Goal: Task Accomplishment & Management: Manage account settings

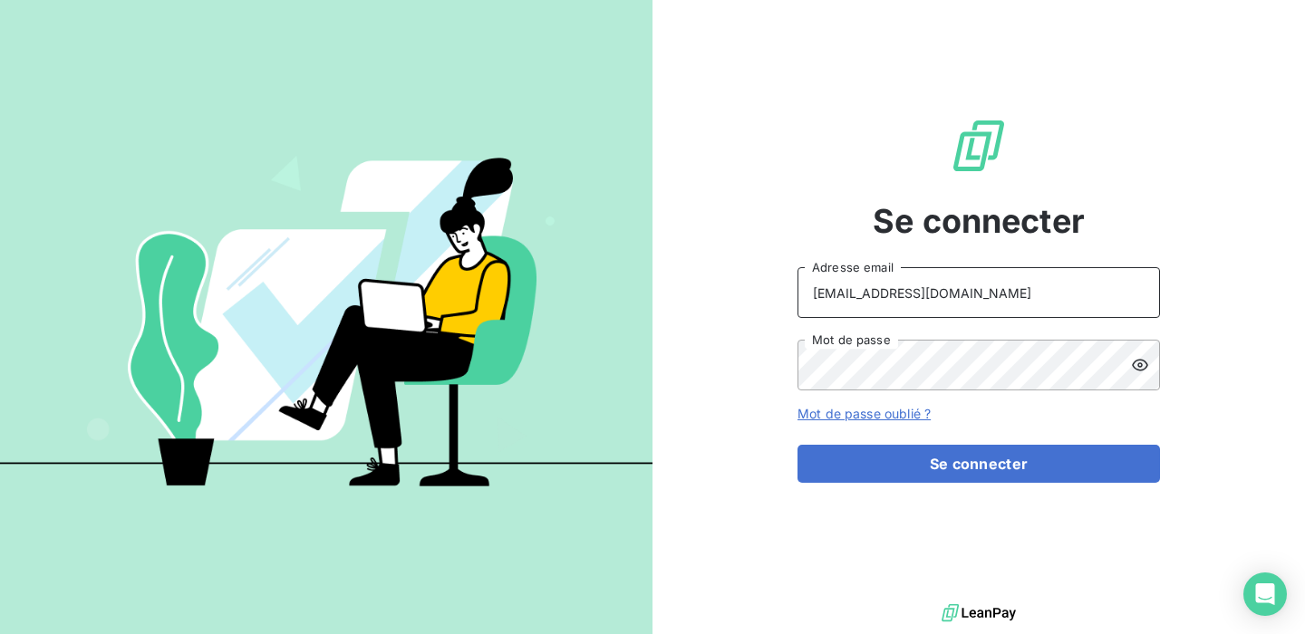
drag, startPoint x: 979, startPoint y: 298, endPoint x: 941, endPoint y: 297, distance: 38.1
click at [941, 297] on input "[EMAIL_ADDRESS][DOMAIN_NAME]" at bounding box center [978, 292] width 362 height 51
drag, startPoint x: 1008, startPoint y: 302, endPoint x: 667, endPoint y: 298, distance: 340.7
click at [667, 298] on div "Se connecter [EMAIL_ADDRESS][DOMAIN_NAME] Adresse email Mot de passe Mot de pas…" at bounding box center [978, 300] width 652 height 600
type input "admin@mediastart"
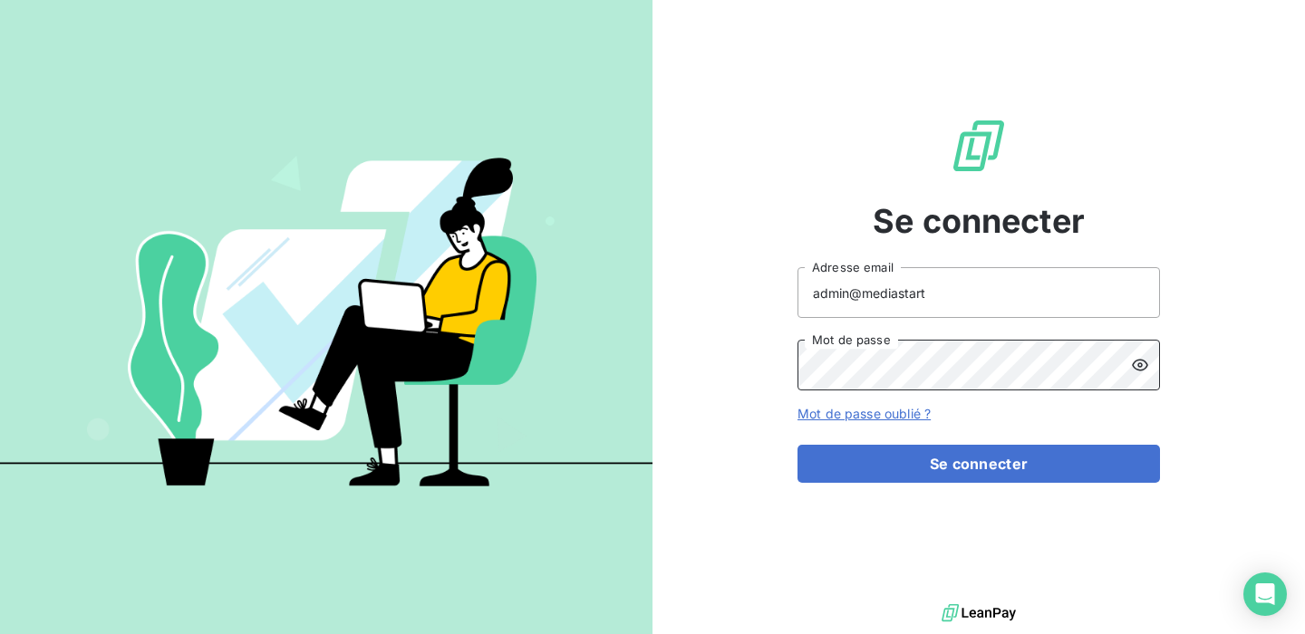
click at [635, 391] on div "Se connecter admin@mediastart Adresse email Mot de passe Mot de passe oublié ? …" at bounding box center [652, 317] width 1305 height 634
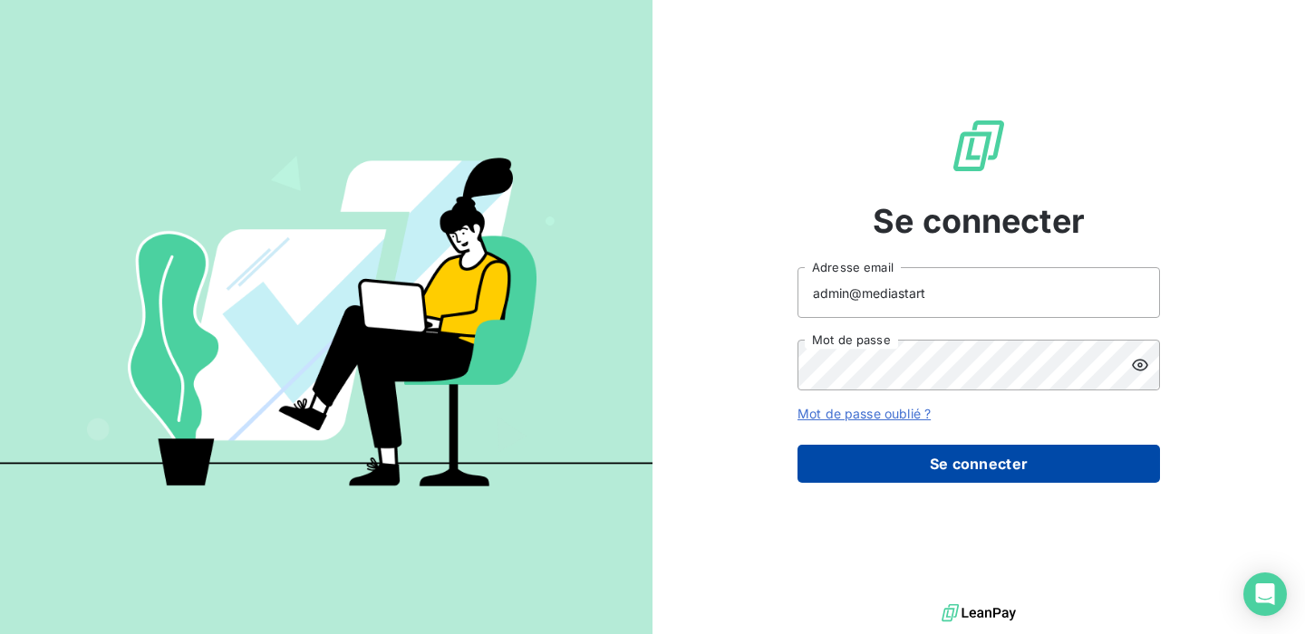
click at [946, 468] on button "Se connecter" at bounding box center [978, 464] width 362 height 38
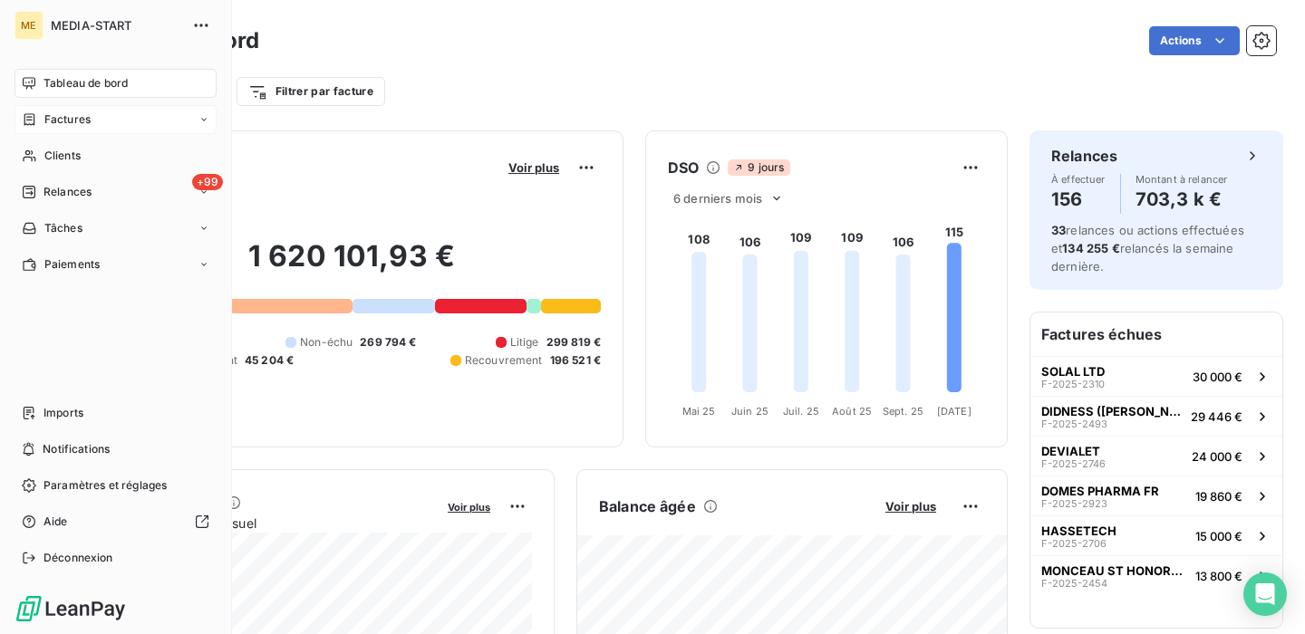
click at [81, 123] on span "Factures" at bounding box center [67, 119] width 46 height 16
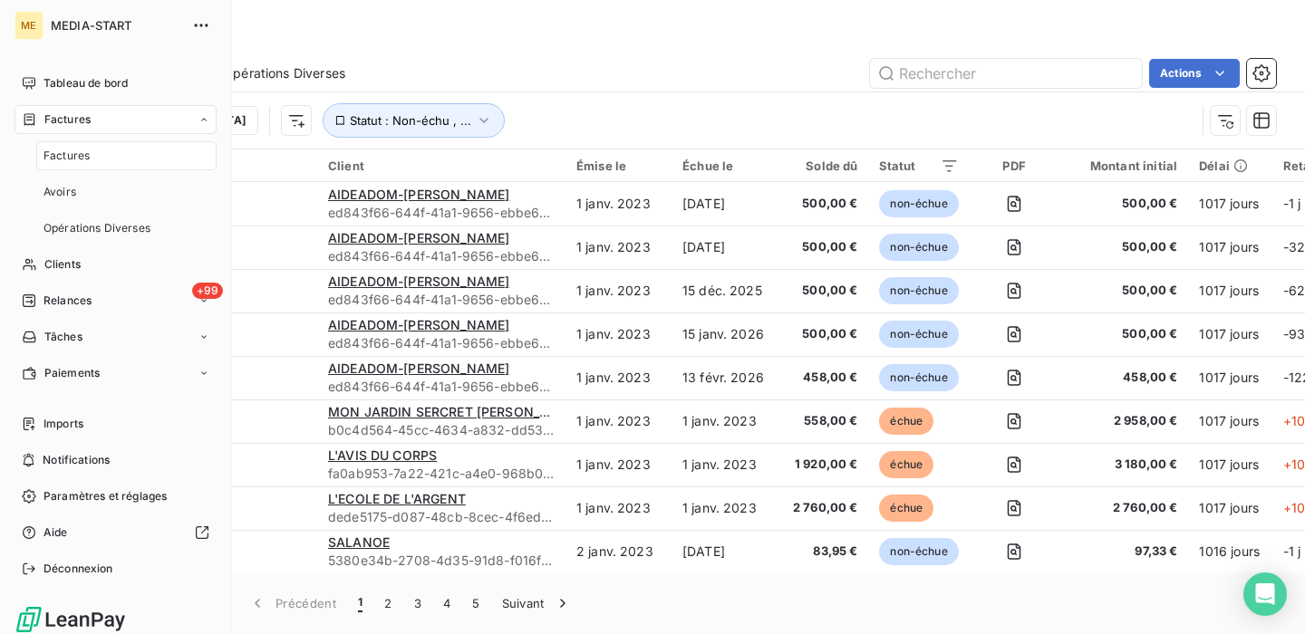
click at [80, 157] on span "Factures" at bounding box center [66, 156] width 46 height 16
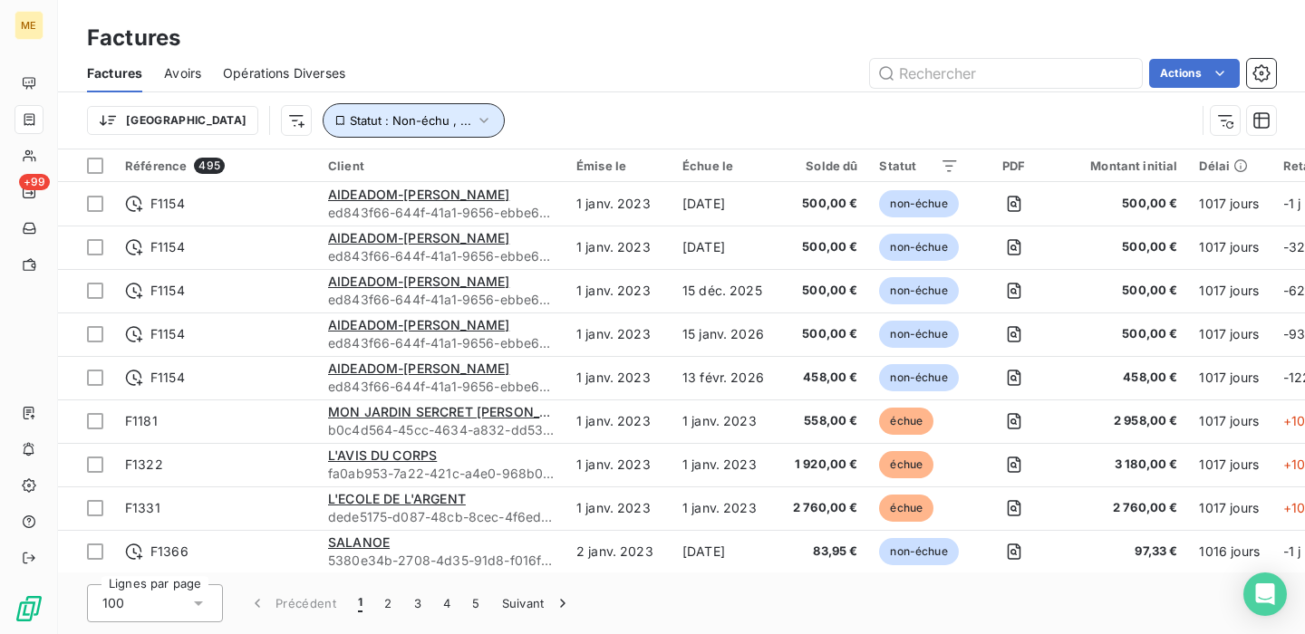
click at [475, 121] on icon "button" at bounding box center [484, 120] width 18 height 18
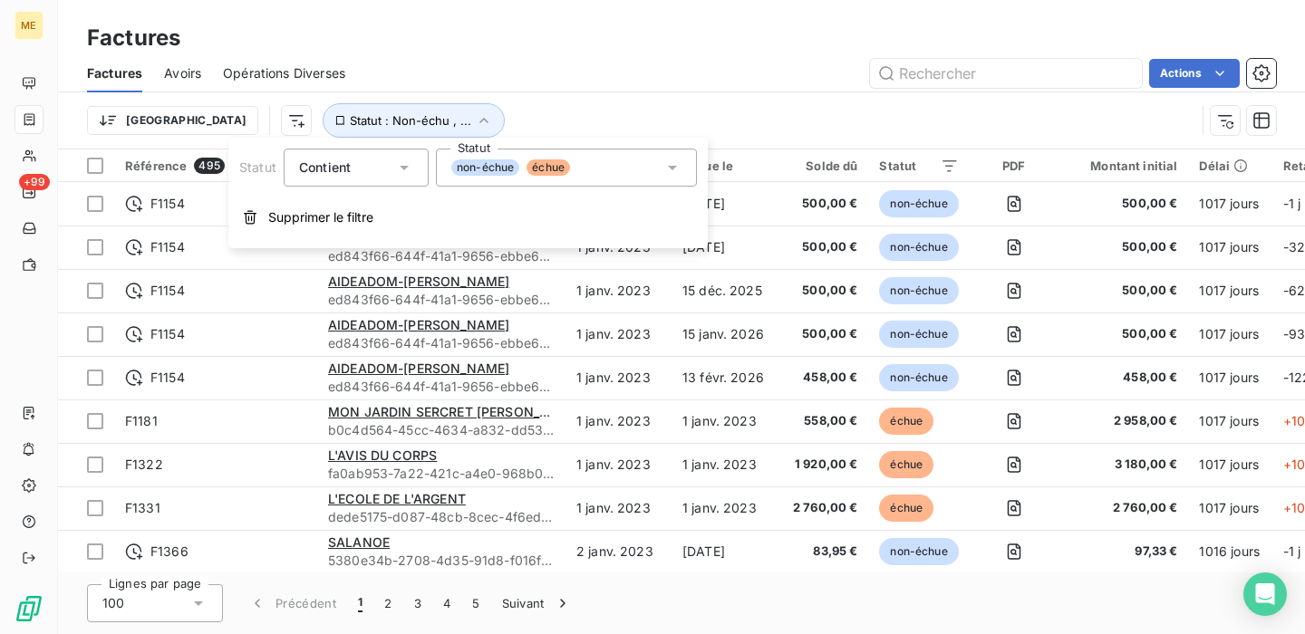
click at [663, 166] on icon at bounding box center [672, 168] width 18 height 18
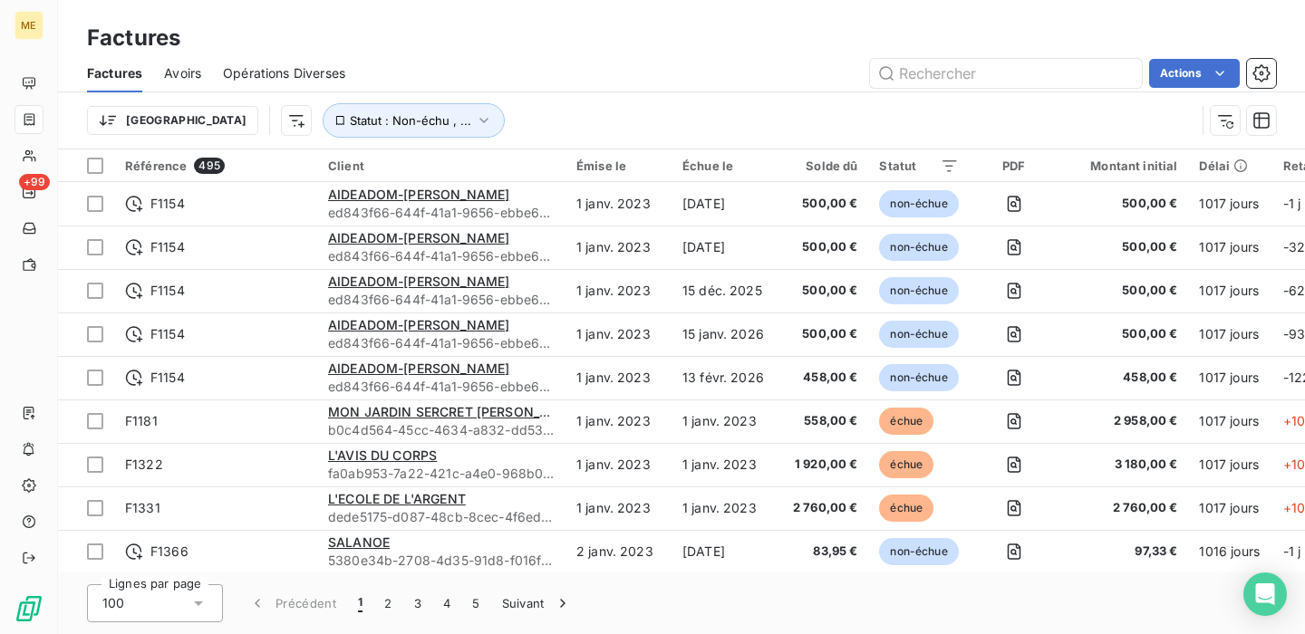
click at [545, 82] on div "Actions" at bounding box center [821, 73] width 909 height 29
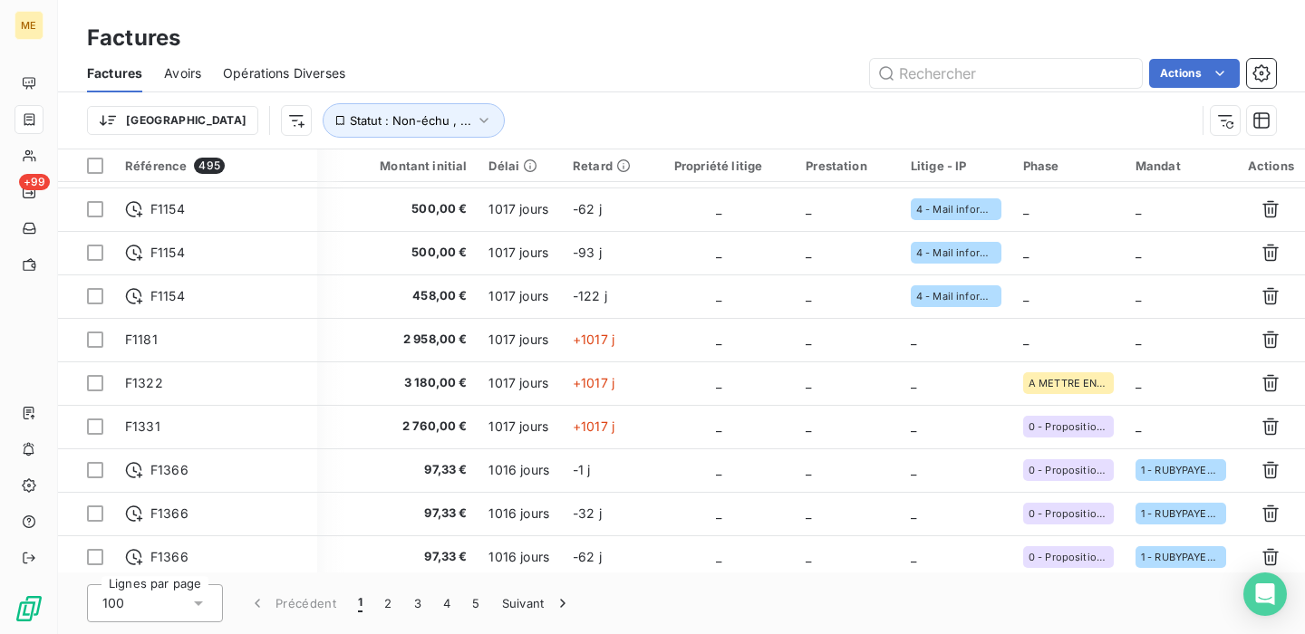
scroll to position [0, 712]
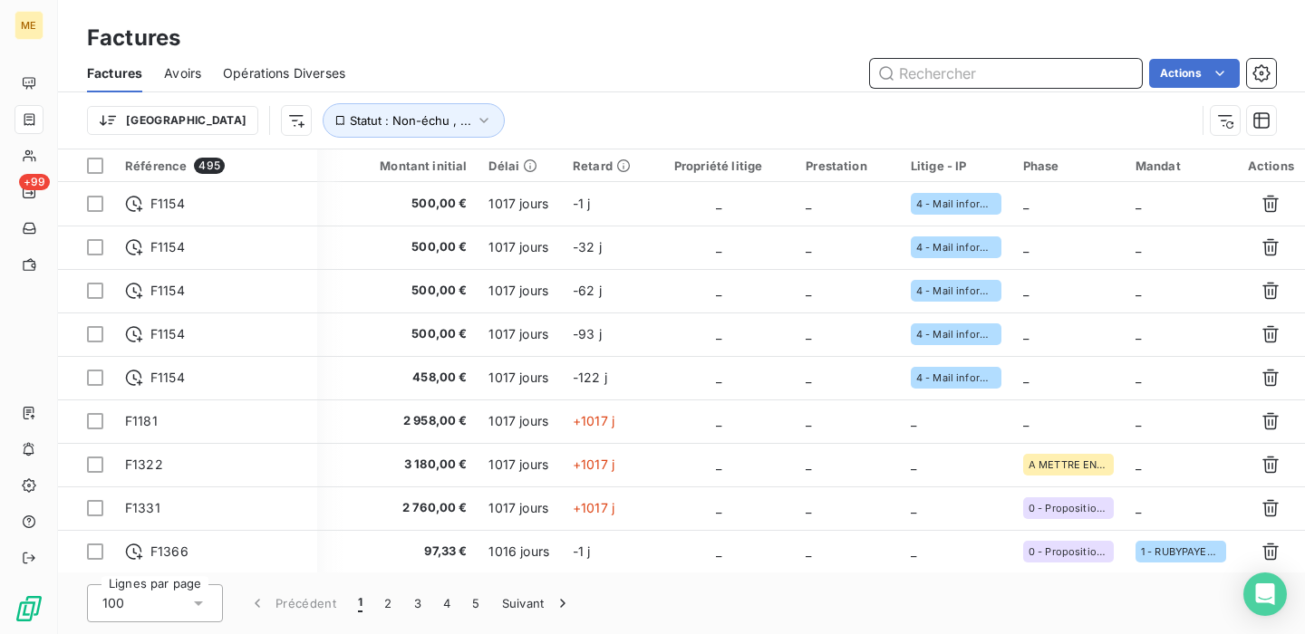
click at [951, 82] on input "text" at bounding box center [1006, 73] width 272 height 29
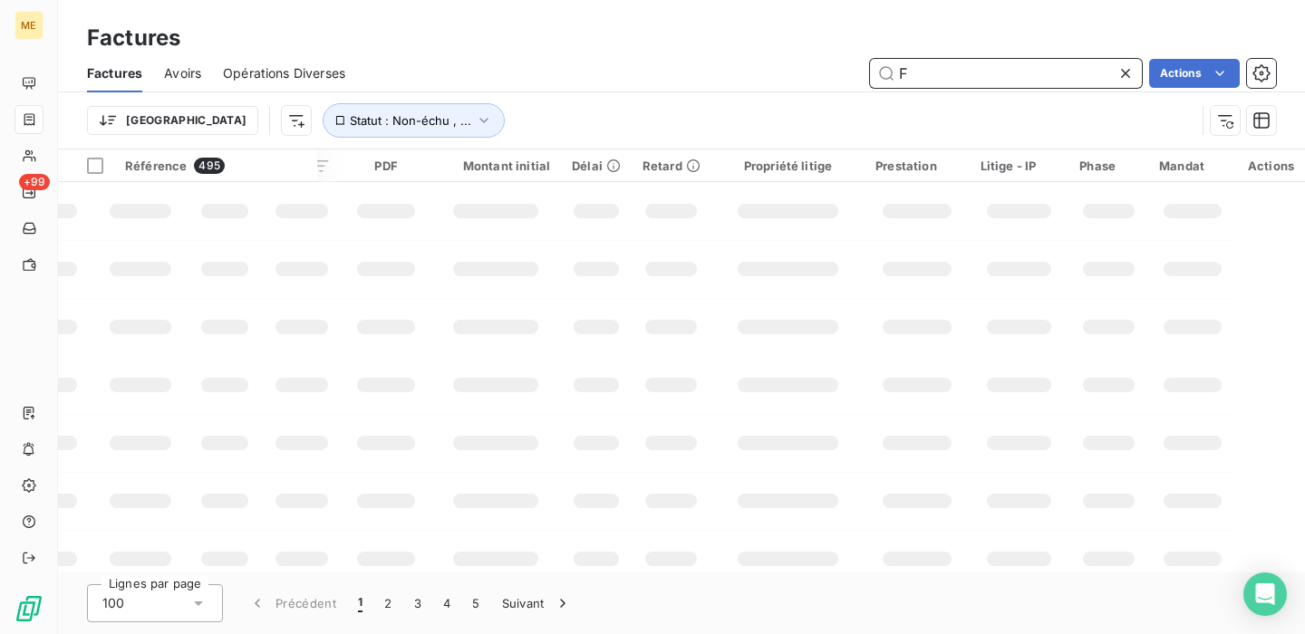
scroll to position [0, 389]
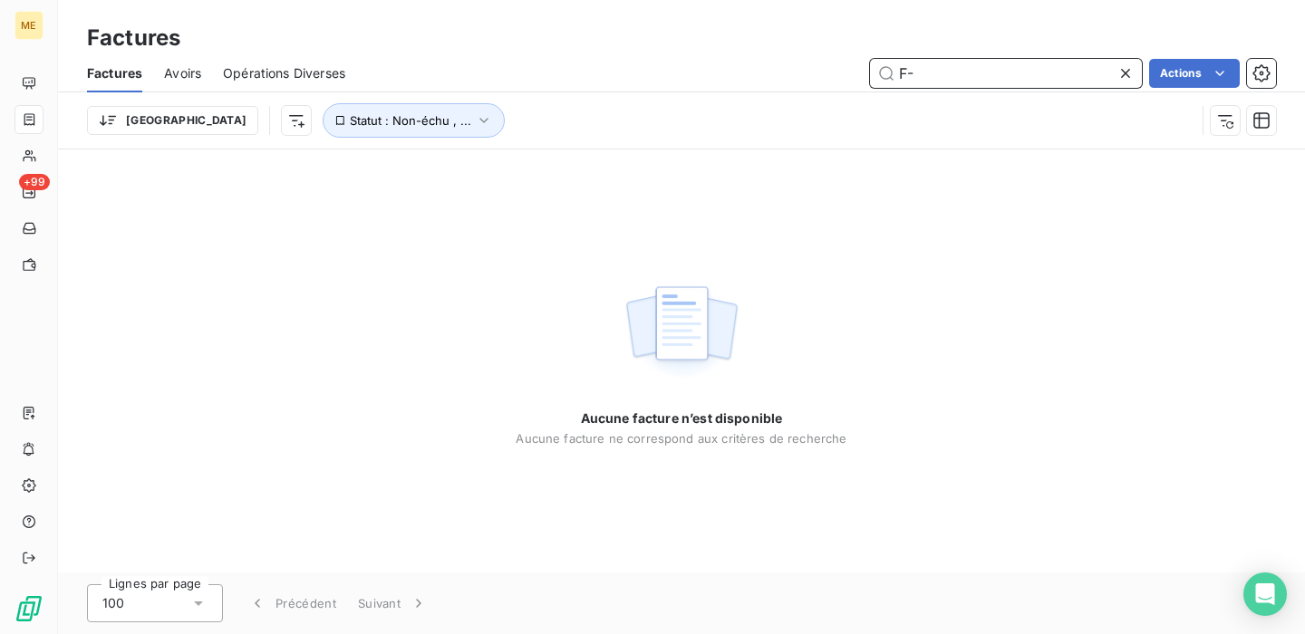
type input "F"
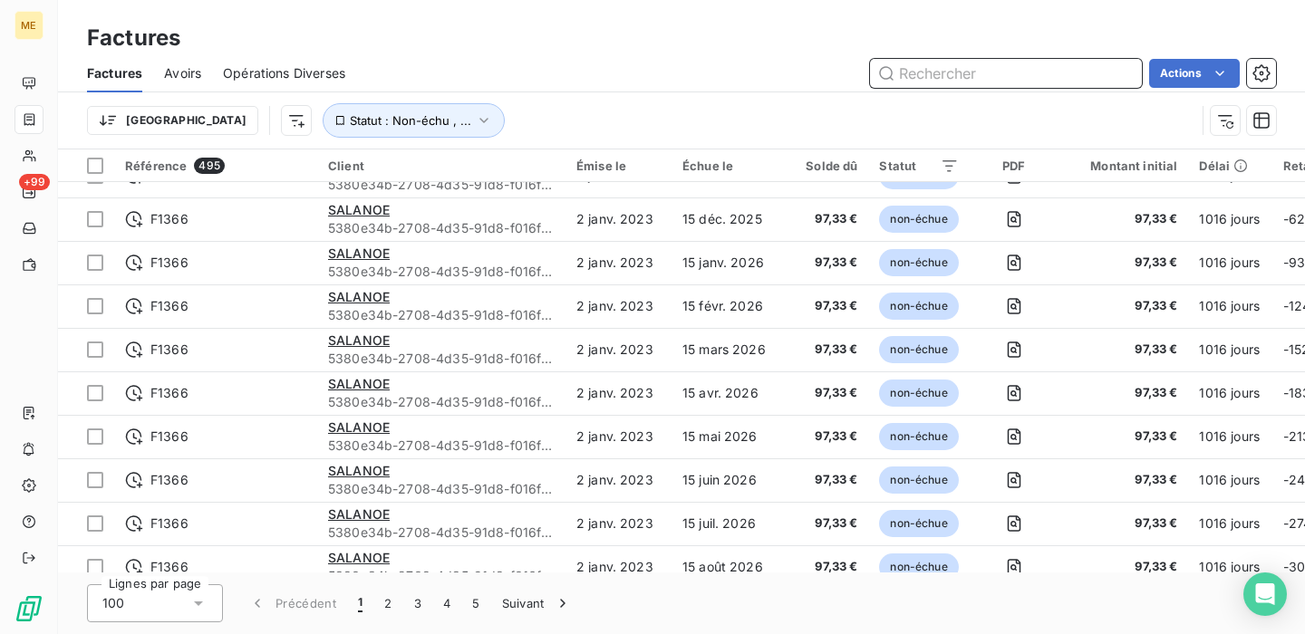
scroll to position [0, 0]
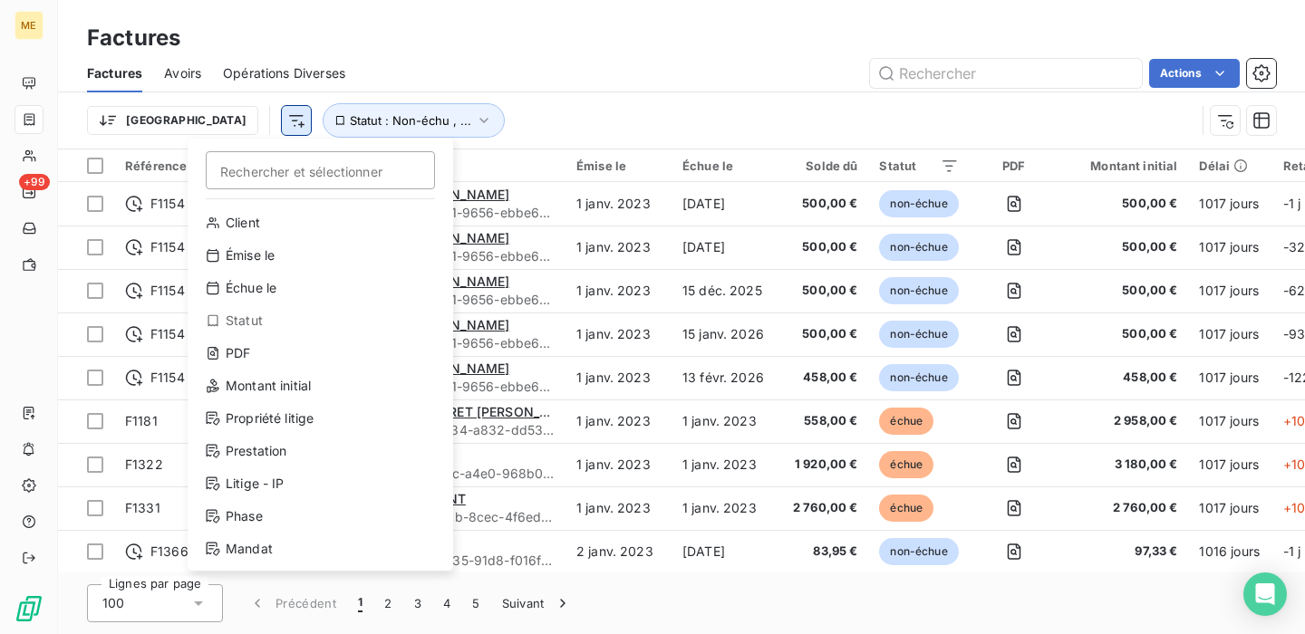
click at [208, 119] on html "ME +99 Factures Factures Avoirs Opérations Diverses Actions Trier Rechercher et…" at bounding box center [652, 317] width 1305 height 634
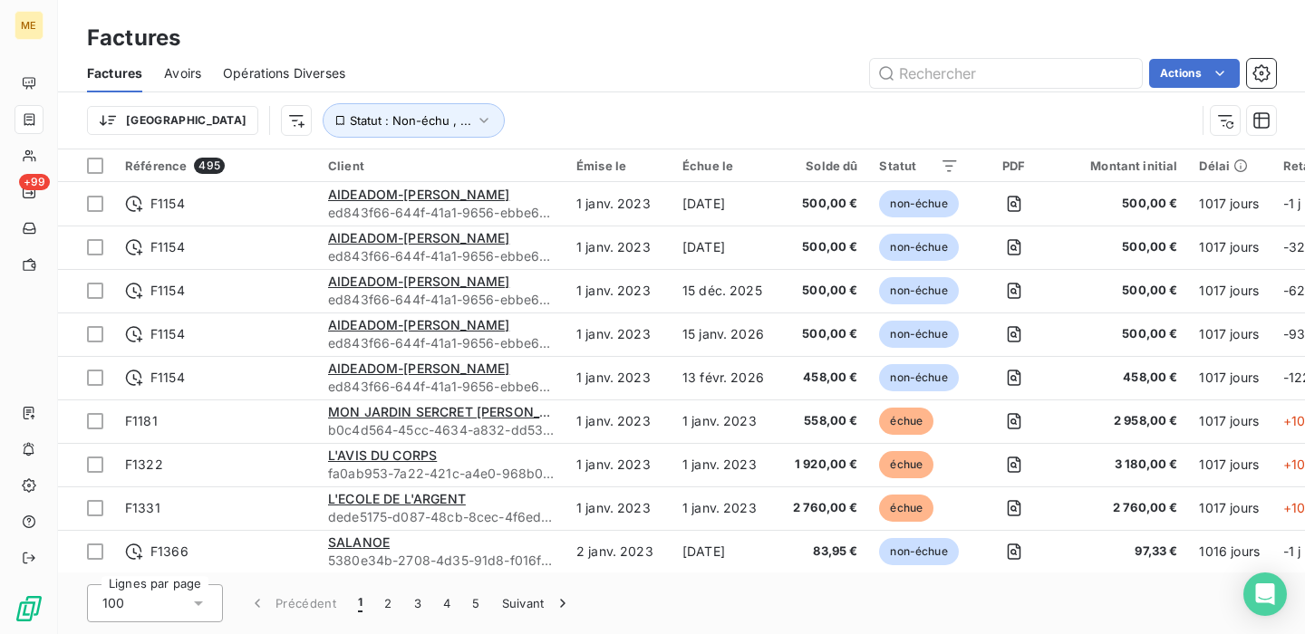
click at [529, 51] on html "ME +99 Factures Factures Avoirs Opérations Diverses Actions Trier Statut : Non-…" at bounding box center [652, 317] width 1305 height 634
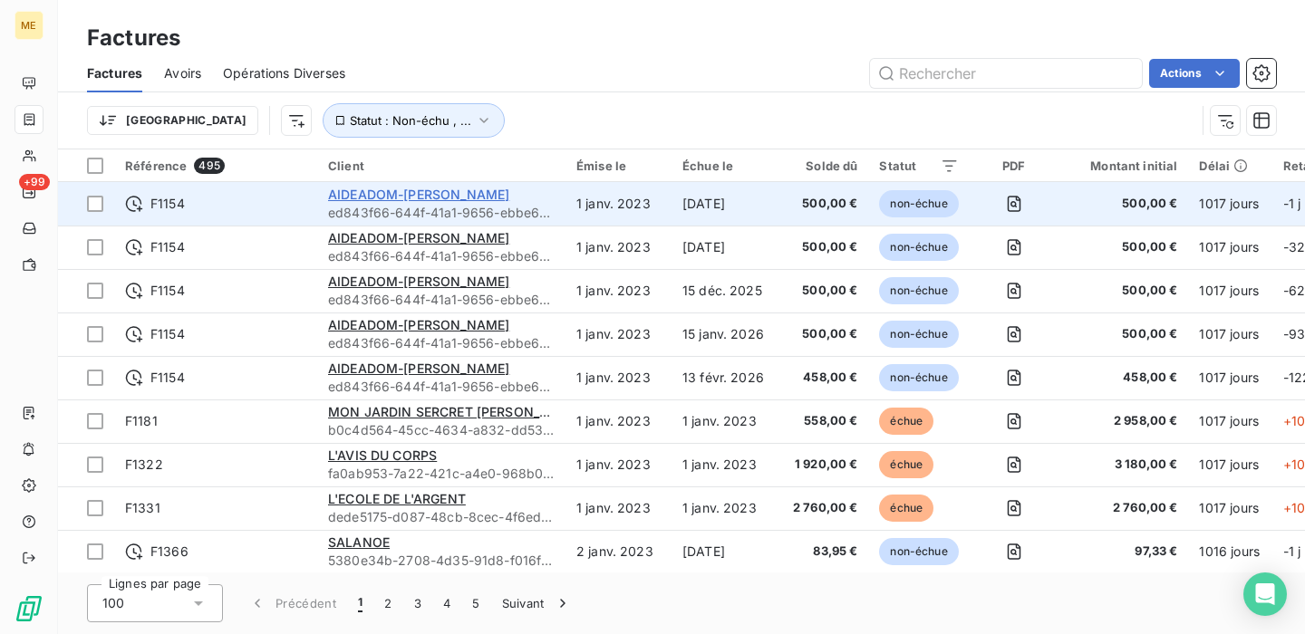
click at [358, 192] on span "AIDEADOM-[PERSON_NAME]" at bounding box center [418, 194] width 181 height 15
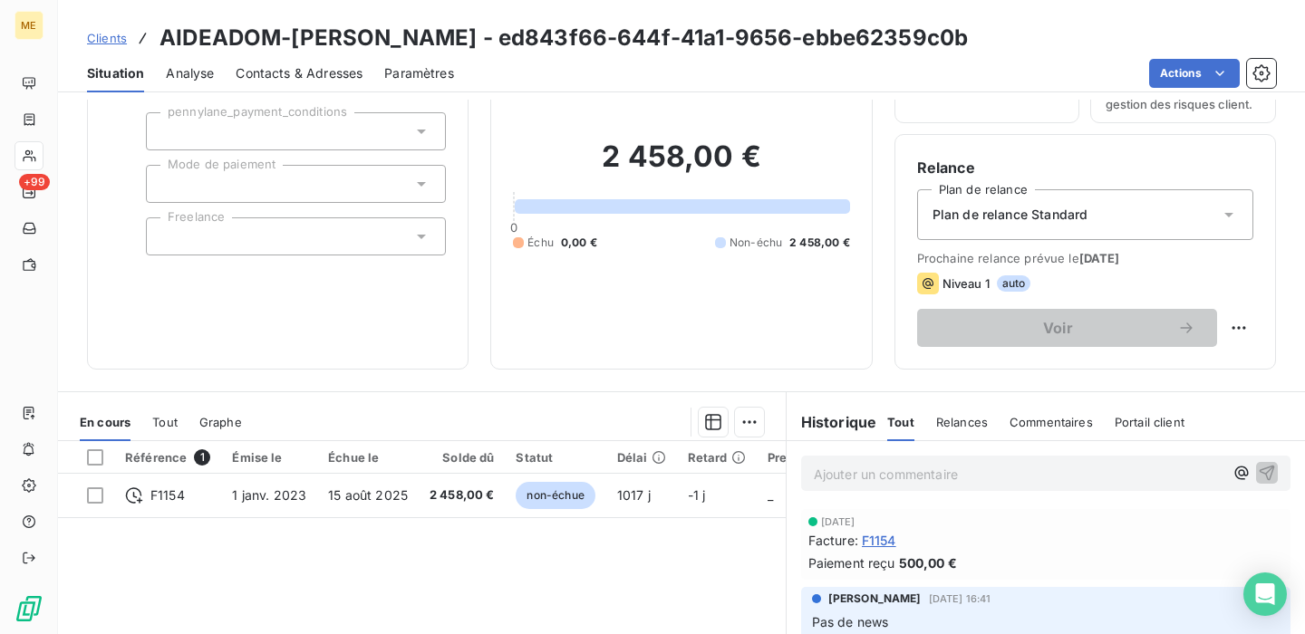
scroll to position [135, 0]
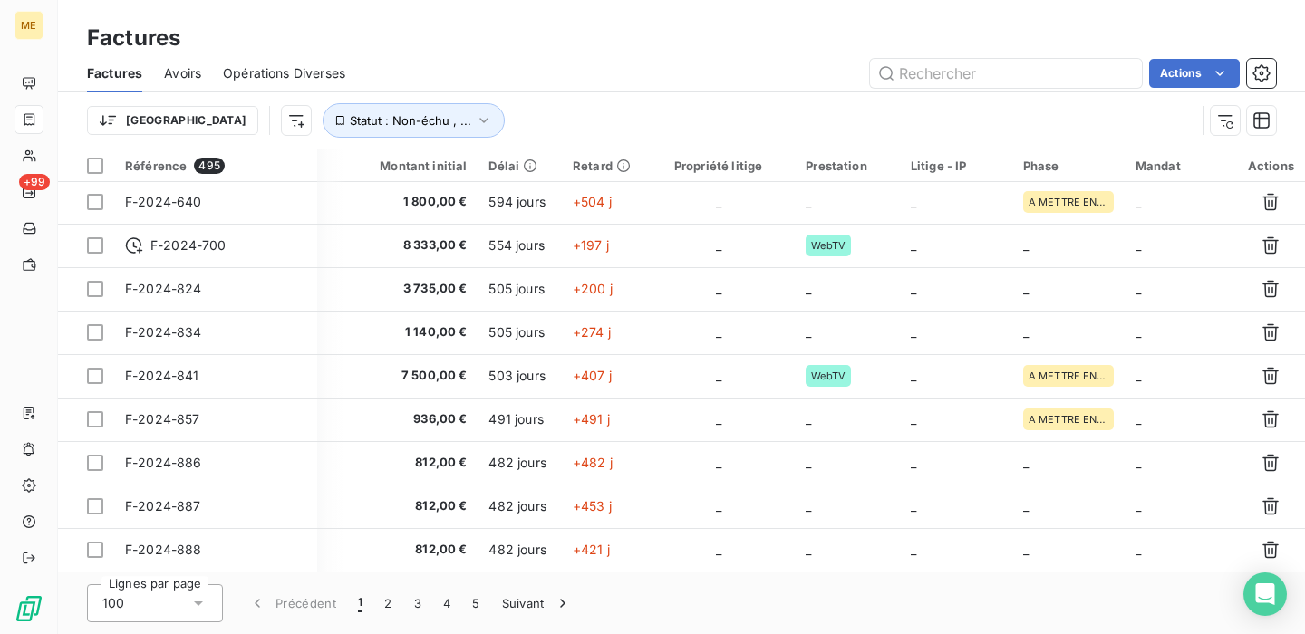
scroll to position [2697, 712]
click at [361, 113] on span "Statut : Non-échu , ..." at bounding box center [410, 120] width 121 height 14
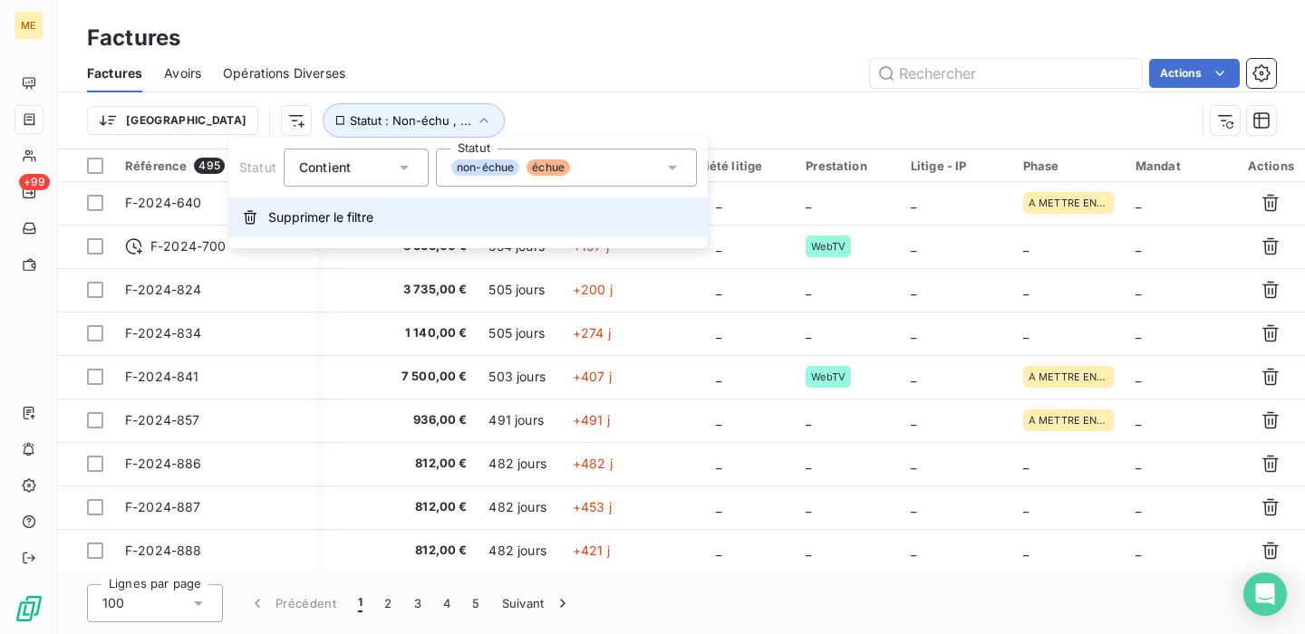
click at [362, 216] on span "Supprimer le filtre" at bounding box center [320, 217] width 105 height 18
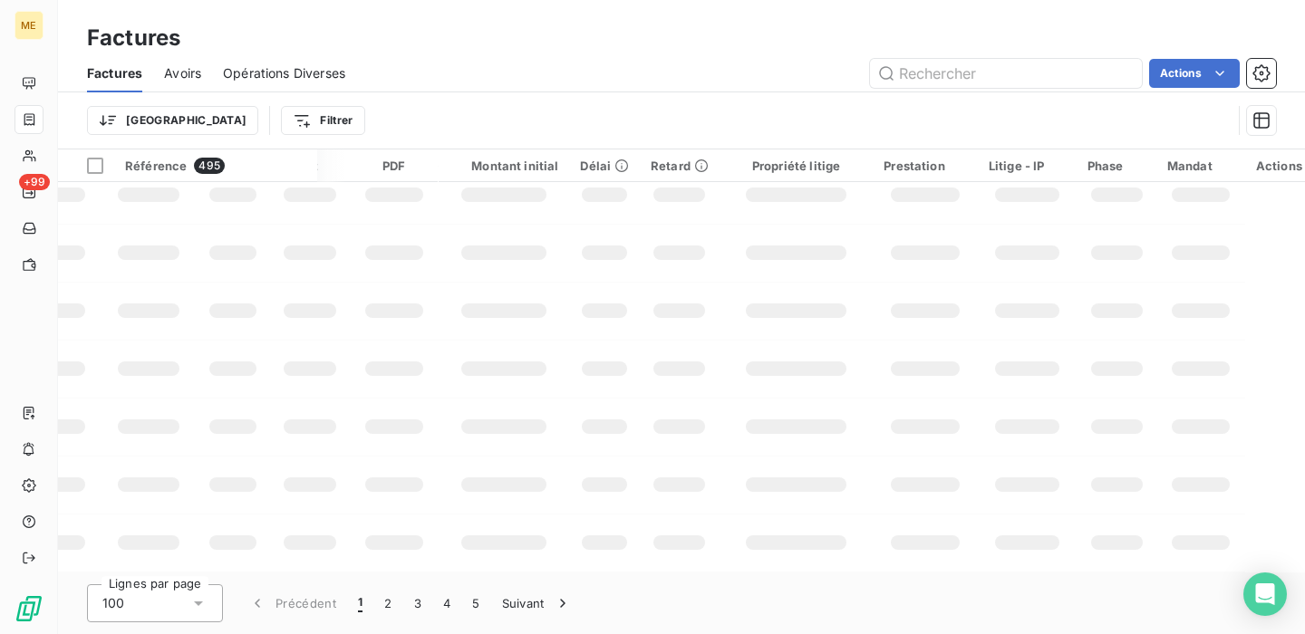
click at [362, 216] on td at bounding box center [394, 195] width 88 height 58
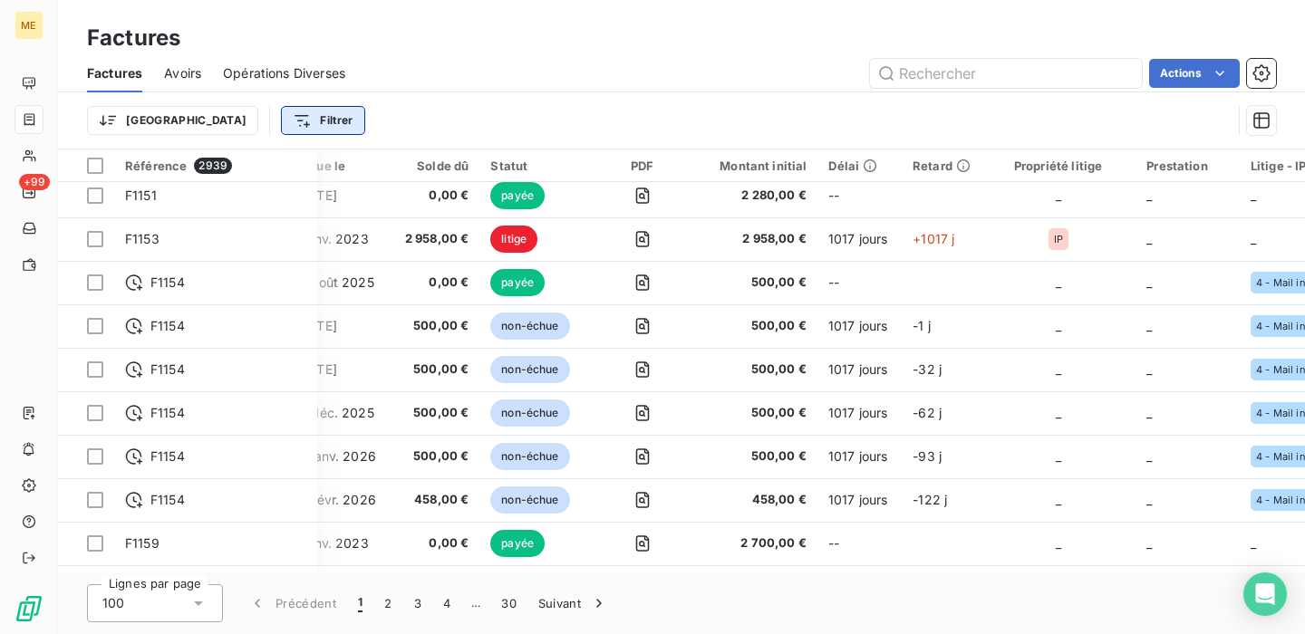
scroll to position [2697, 389]
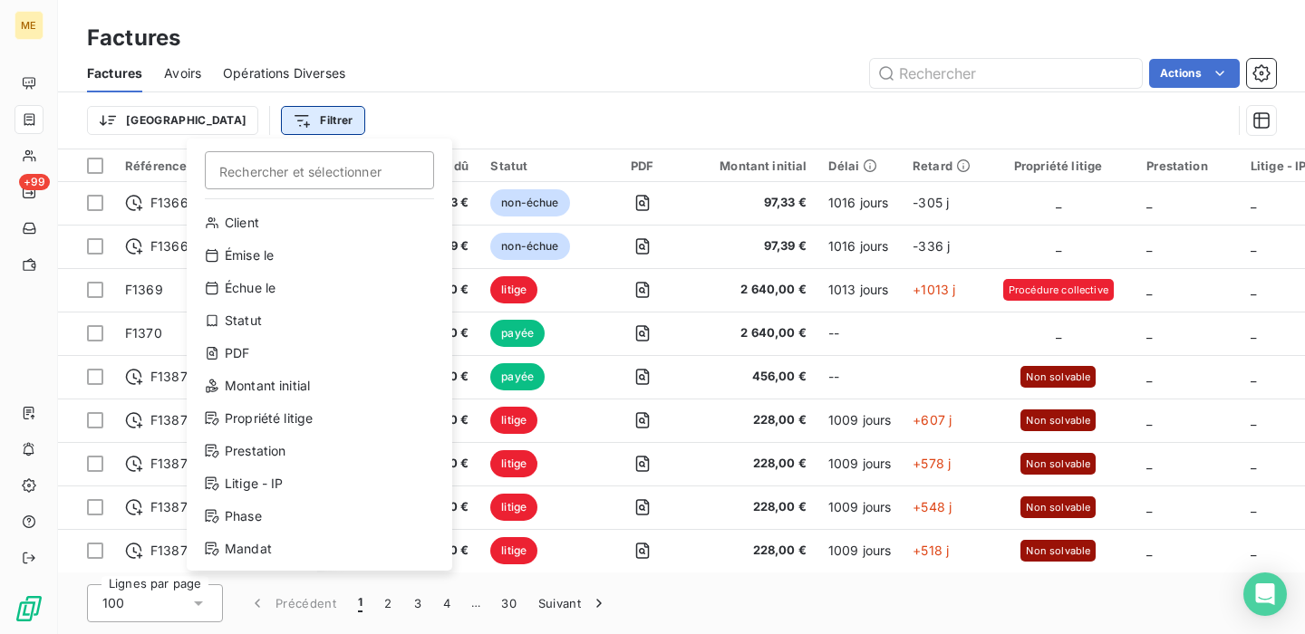
click at [255, 121] on html "ME +99 Factures Factures Avoirs Opérations Diverses Actions Trier Filtrer Reche…" at bounding box center [652, 317] width 1305 height 634
click at [278, 481] on div "Litige - IP" at bounding box center [319, 483] width 251 height 29
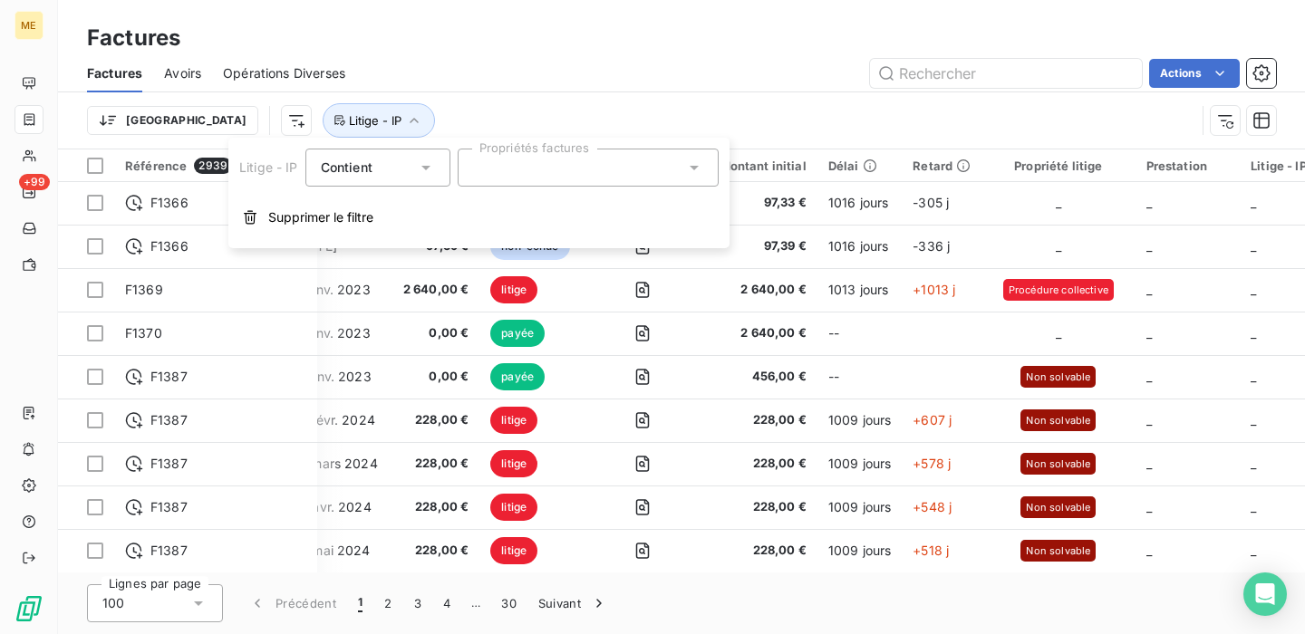
click at [553, 165] on div at bounding box center [588, 168] width 261 height 38
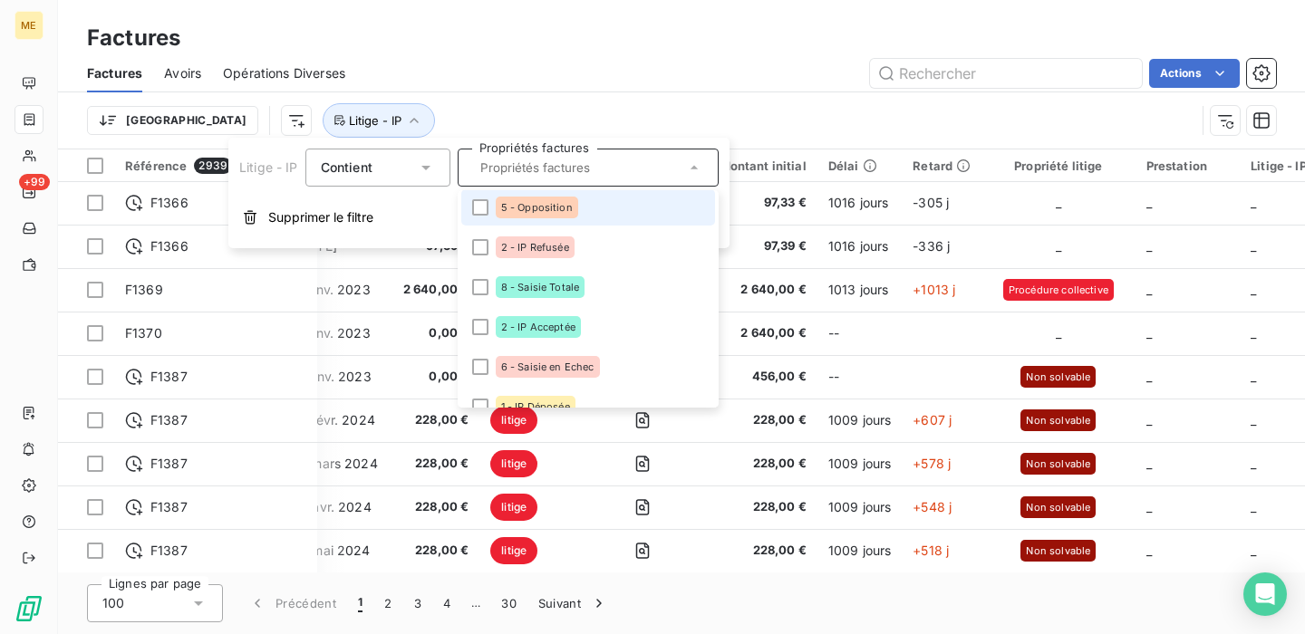
scroll to position [0, 0]
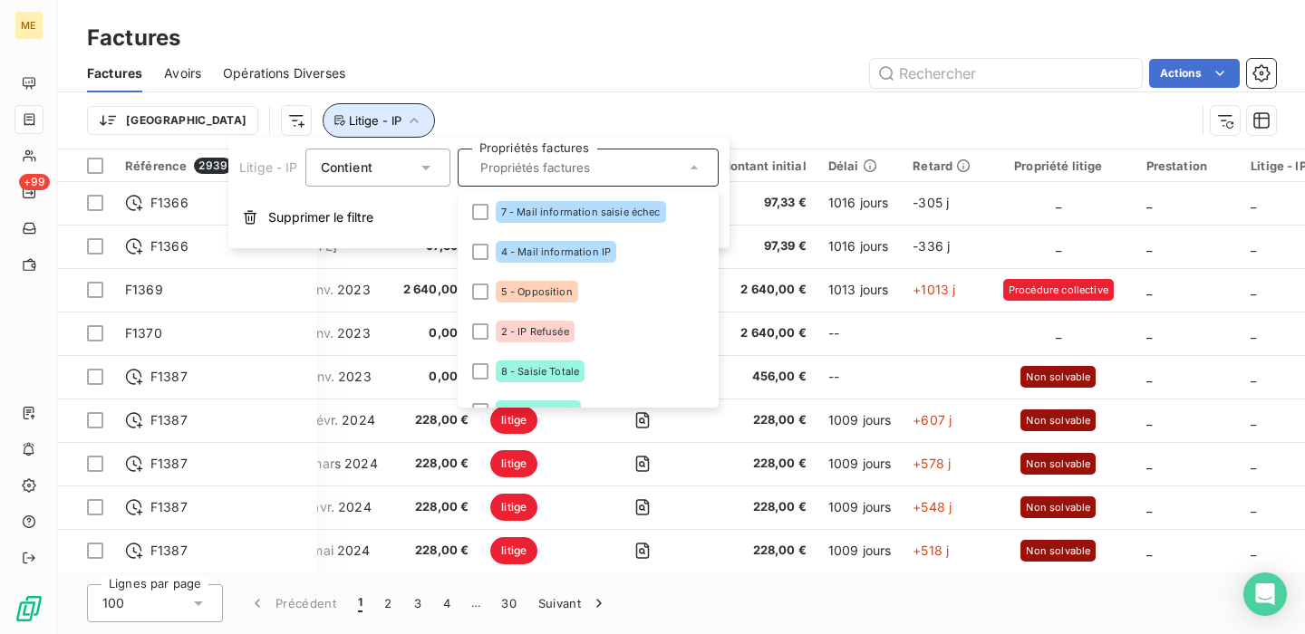
click at [410, 121] on icon "button" at bounding box center [414, 120] width 9 height 5
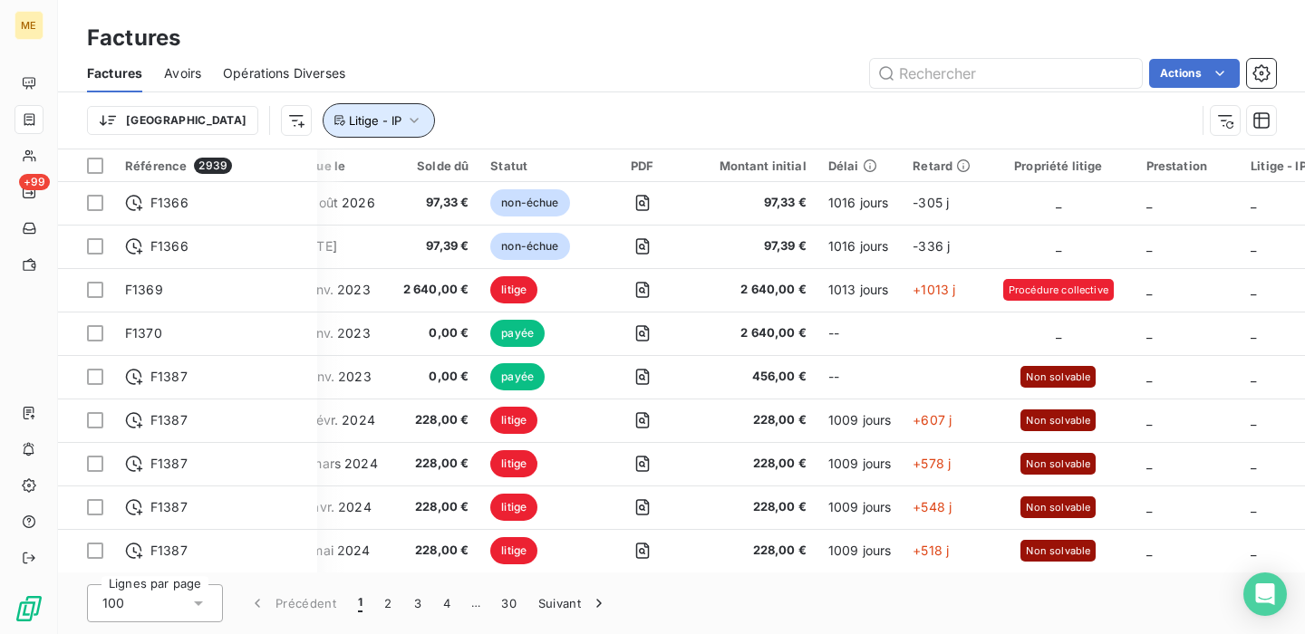
click at [405, 124] on icon "button" at bounding box center [414, 120] width 18 height 18
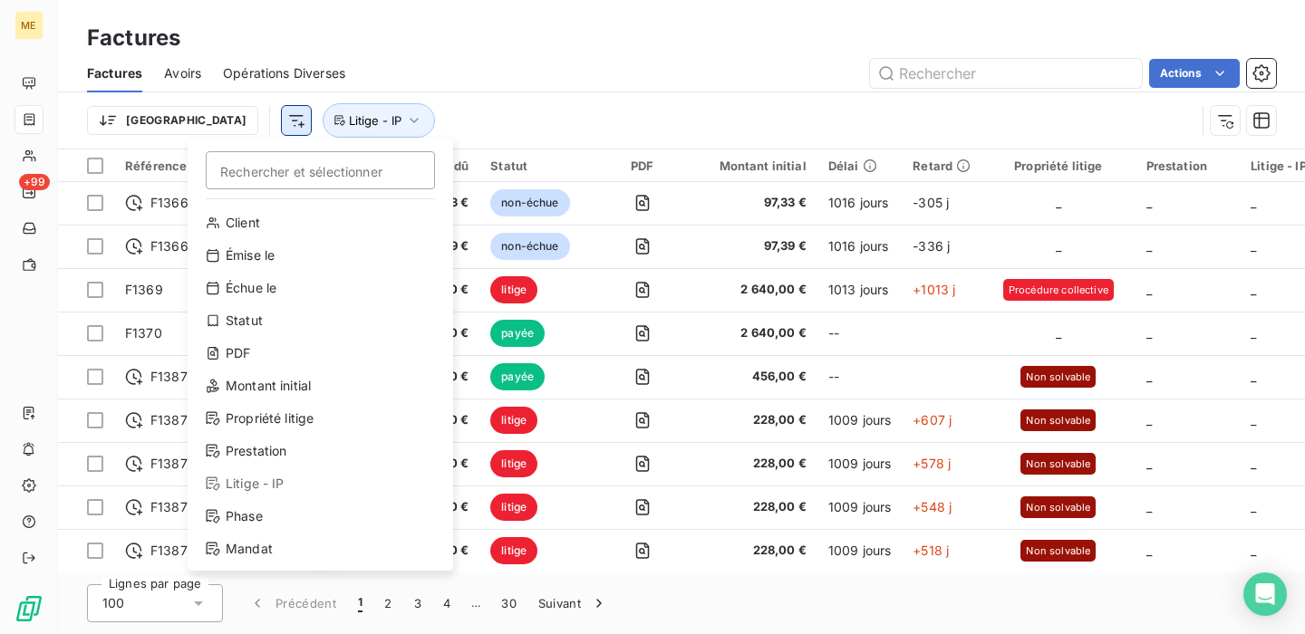
click at [205, 119] on html "ME +99 Factures Factures Avoirs Opérations Diverses Actions Trier Rechercher et…" at bounding box center [652, 317] width 1305 height 634
click at [414, 84] on html "ME +99 Factures Factures Avoirs Opérations Diverses Actions Trier Rechercher et…" at bounding box center [652, 317] width 1305 height 634
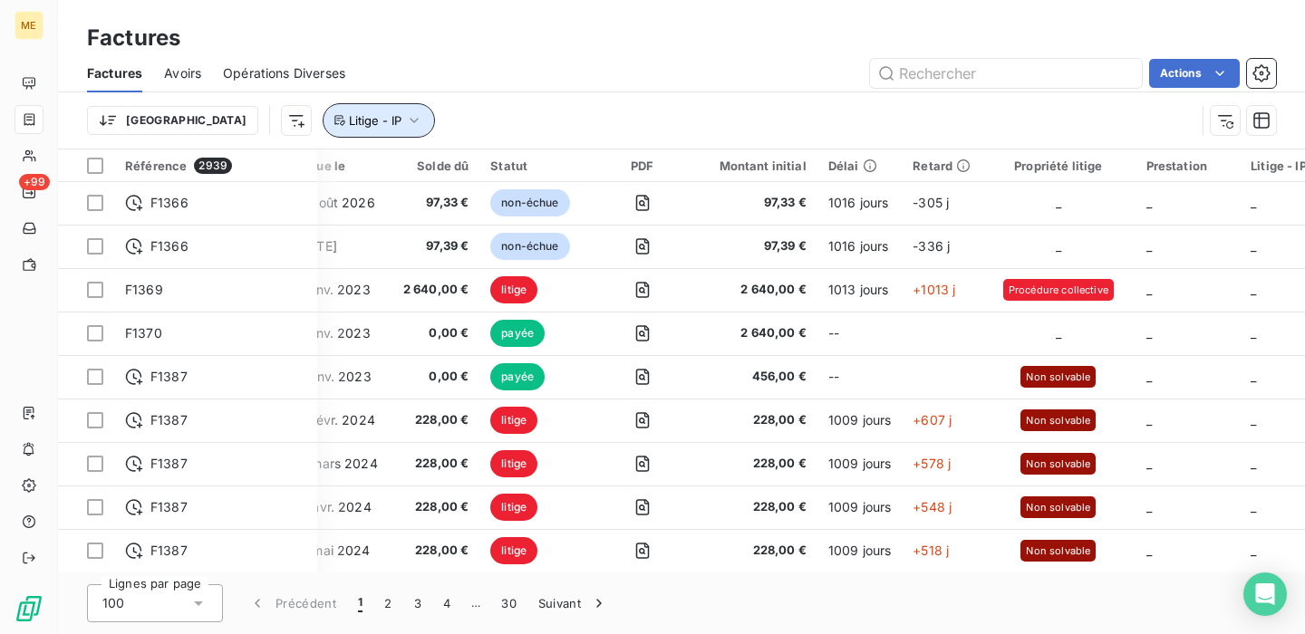
click at [349, 125] on span "Litige - IP" at bounding box center [375, 120] width 53 height 14
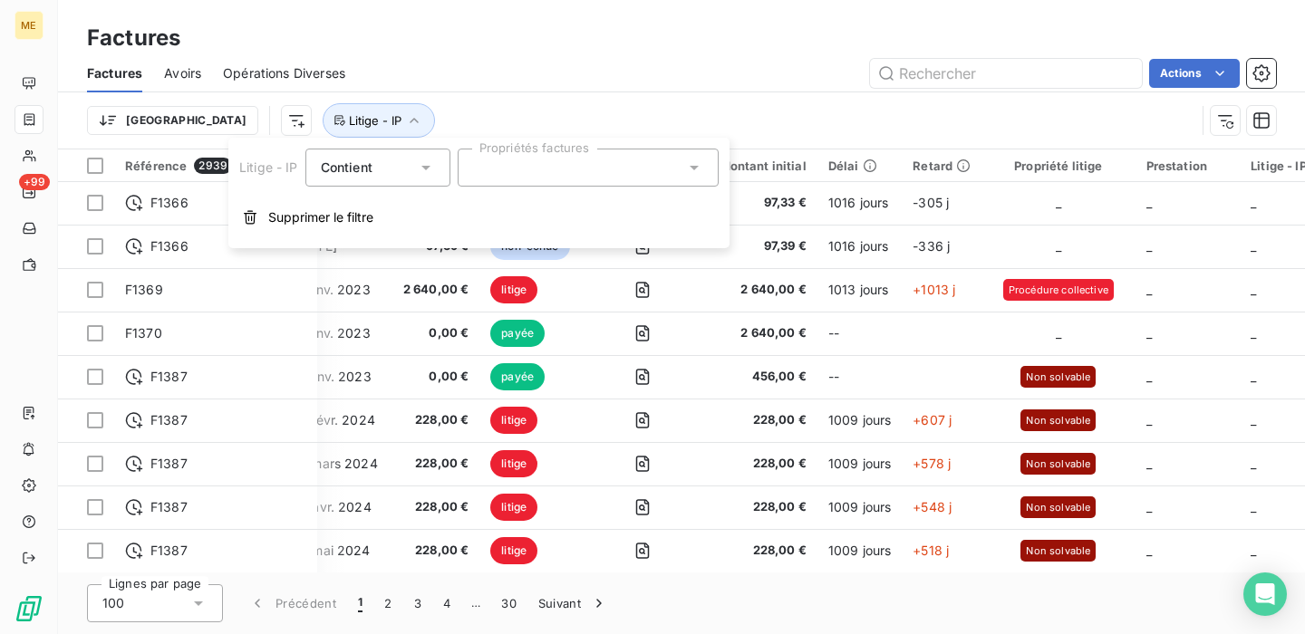
click at [555, 161] on div at bounding box center [588, 168] width 261 height 38
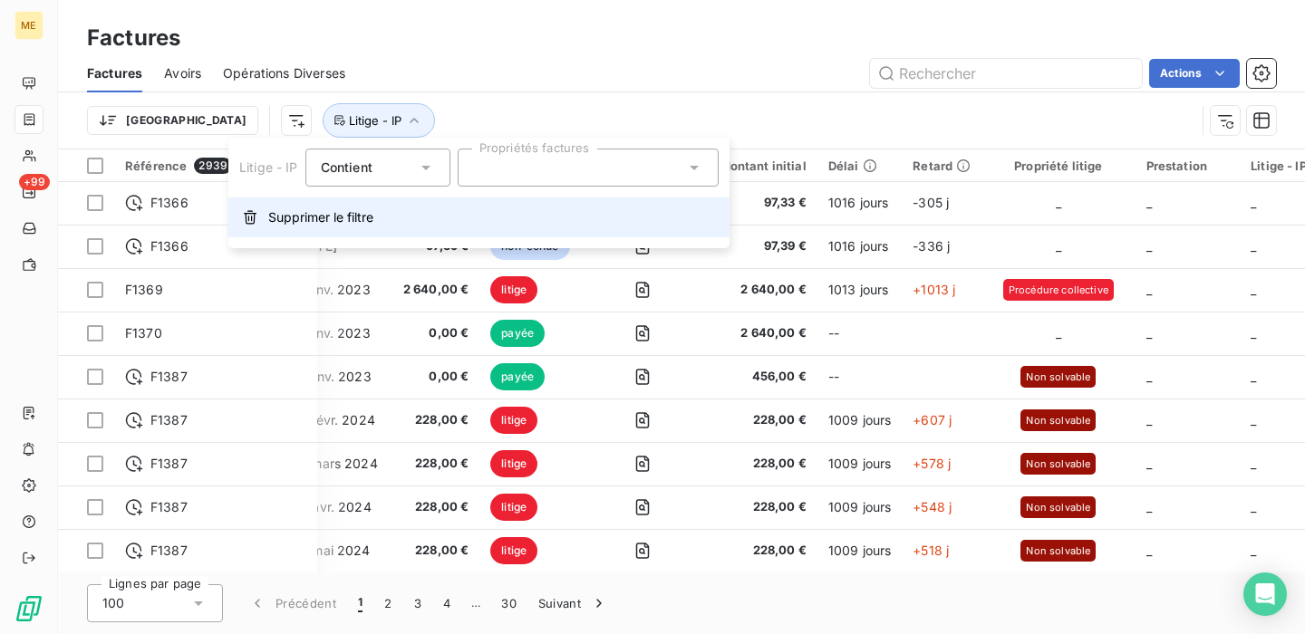
click at [358, 216] on span "Supprimer le filtre" at bounding box center [320, 217] width 105 height 18
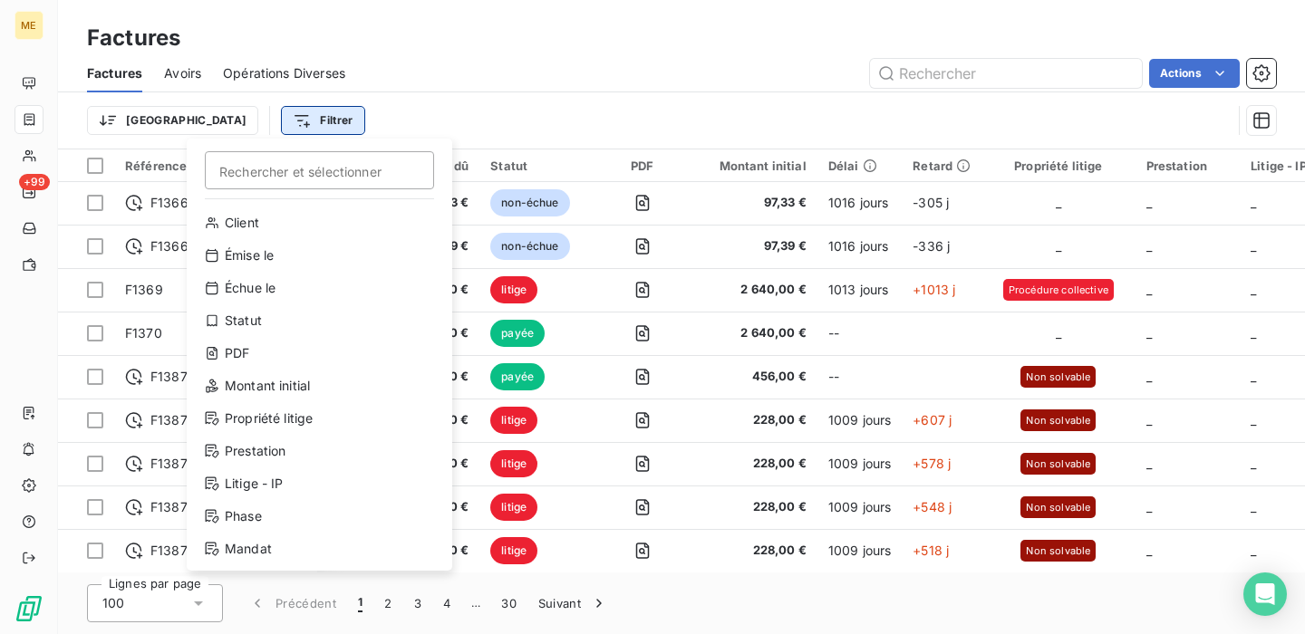
click at [242, 121] on html "ME +99 Factures Factures Avoirs Opérations Diverses Actions Trier Filtrer Reche…" at bounding box center [652, 317] width 1305 height 634
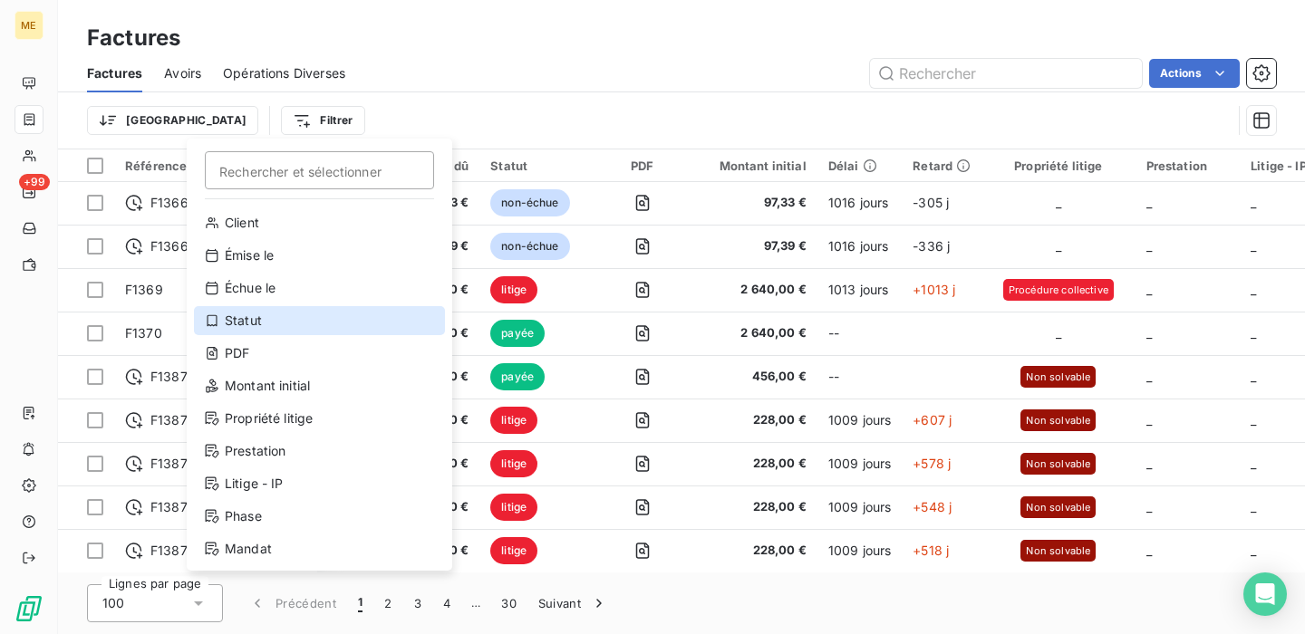
click at [271, 324] on div "Statut" at bounding box center [319, 320] width 251 height 29
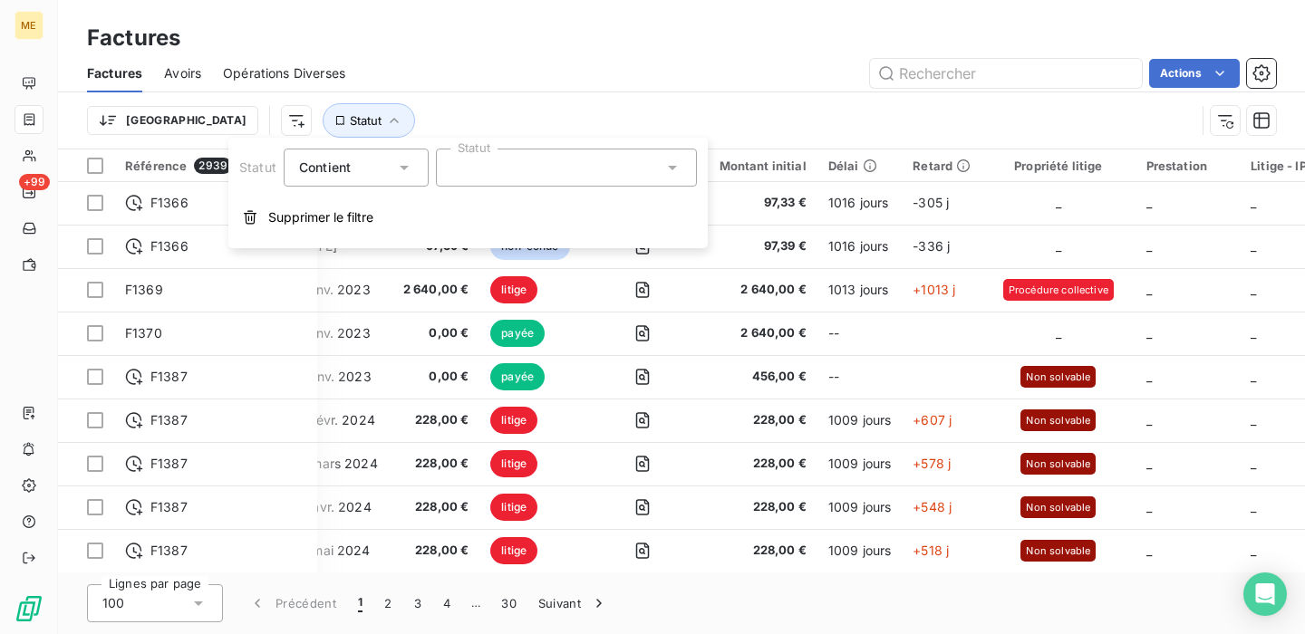
click at [466, 169] on div at bounding box center [566, 168] width 261 height 38
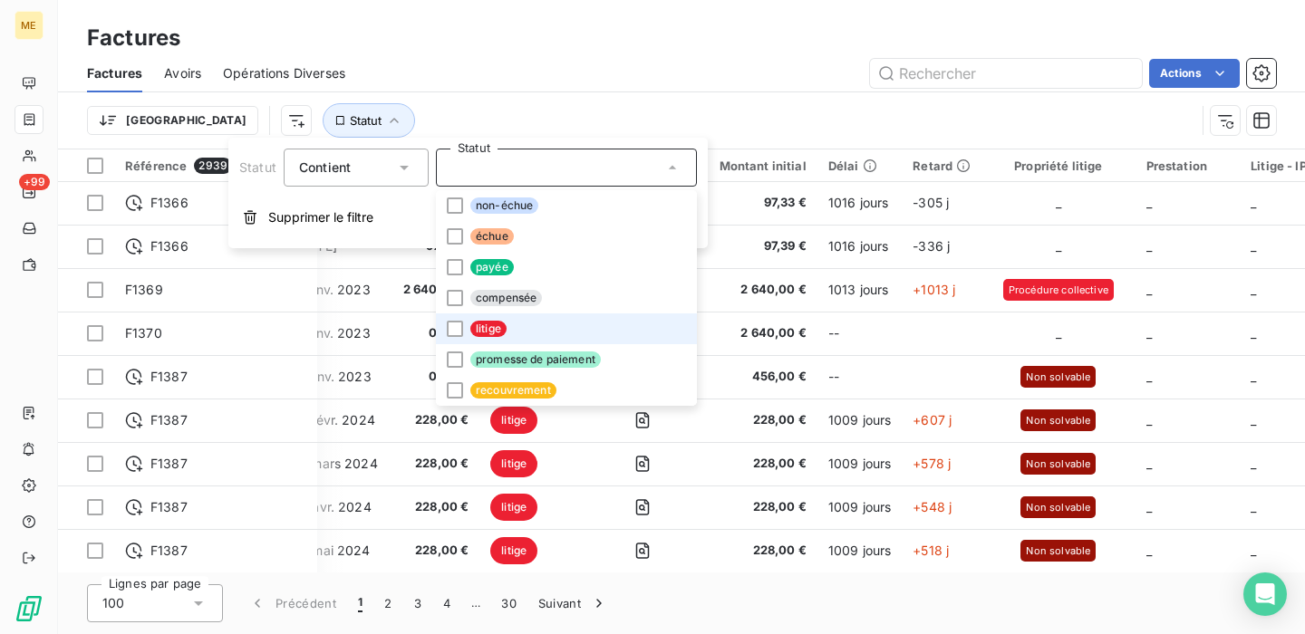
click at [490, 323] on span "litige" at bounding box center [488, 329] width 36 height 16
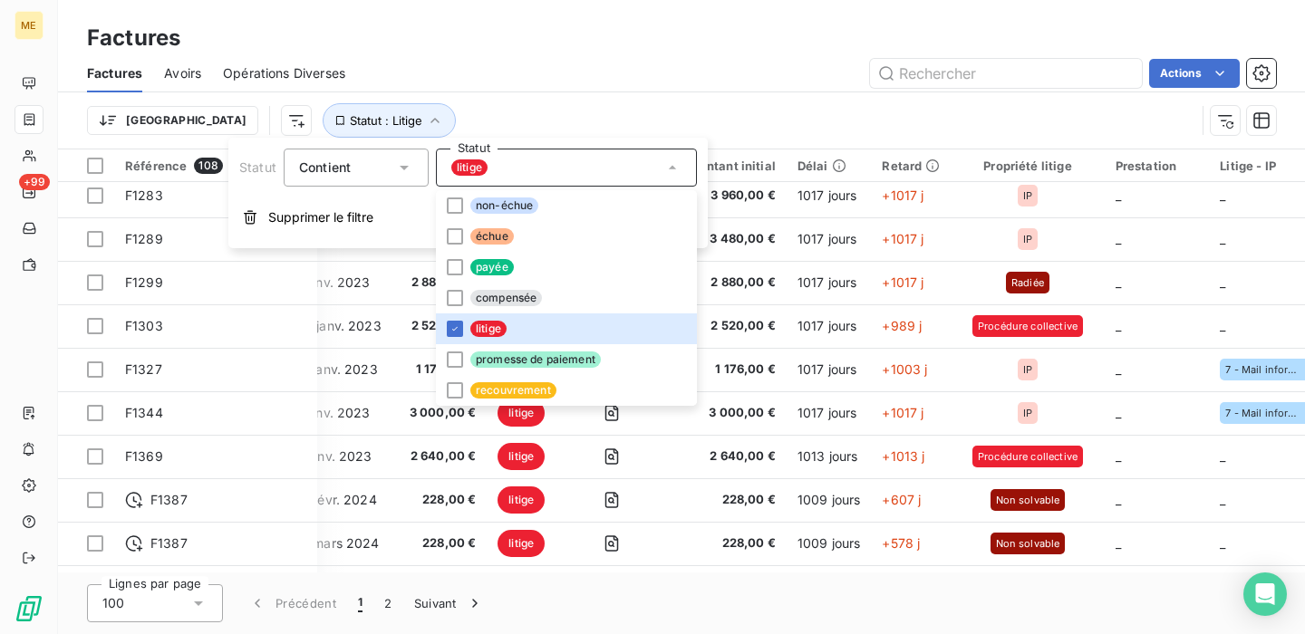
scroll to position [2697, 389]
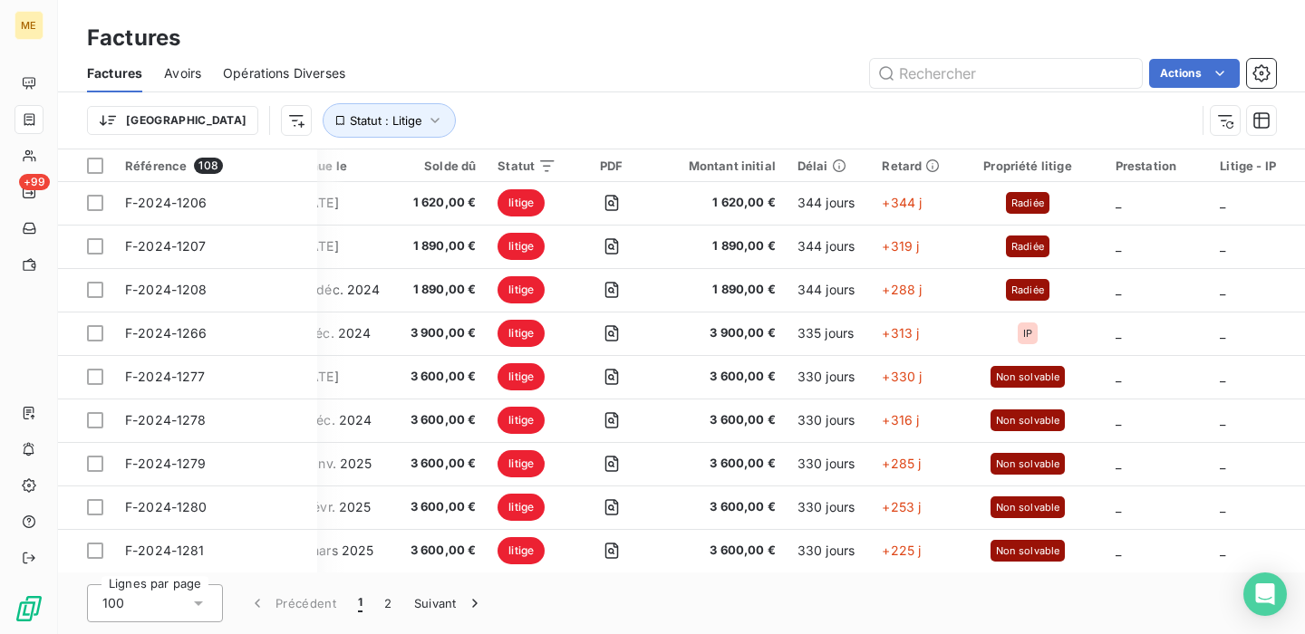
click at [674, 79] on div "Actions" at bounding box center [821, 73] width 909 height 29
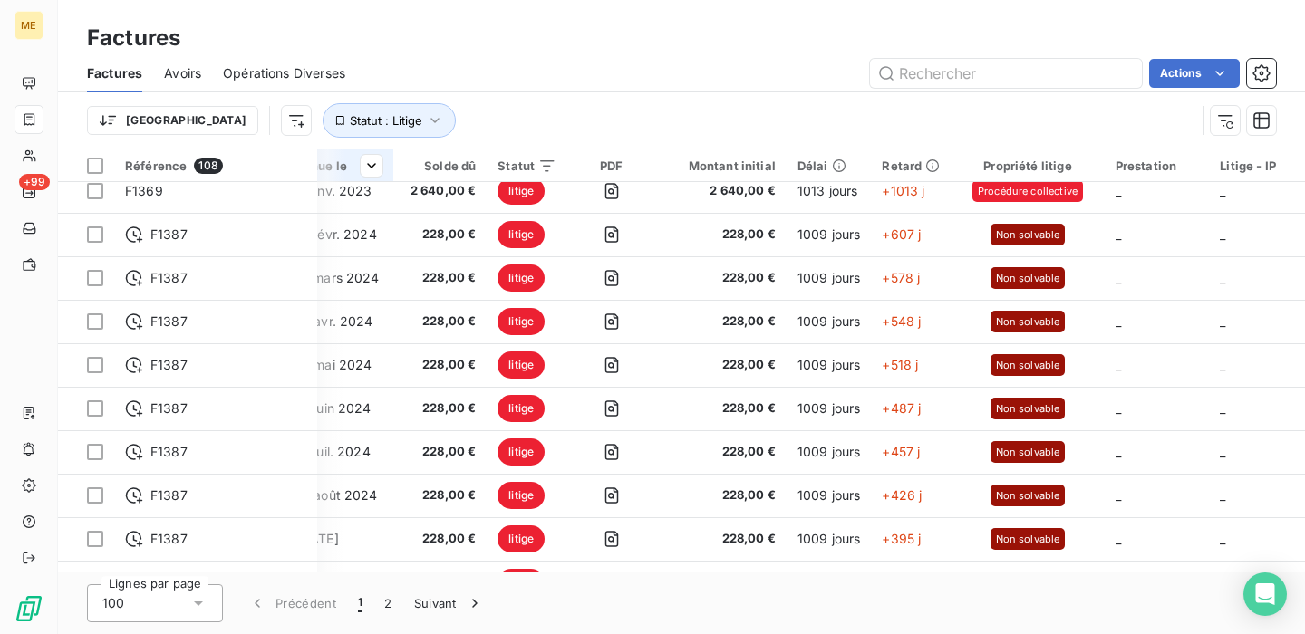
scroll to position [0, 389]
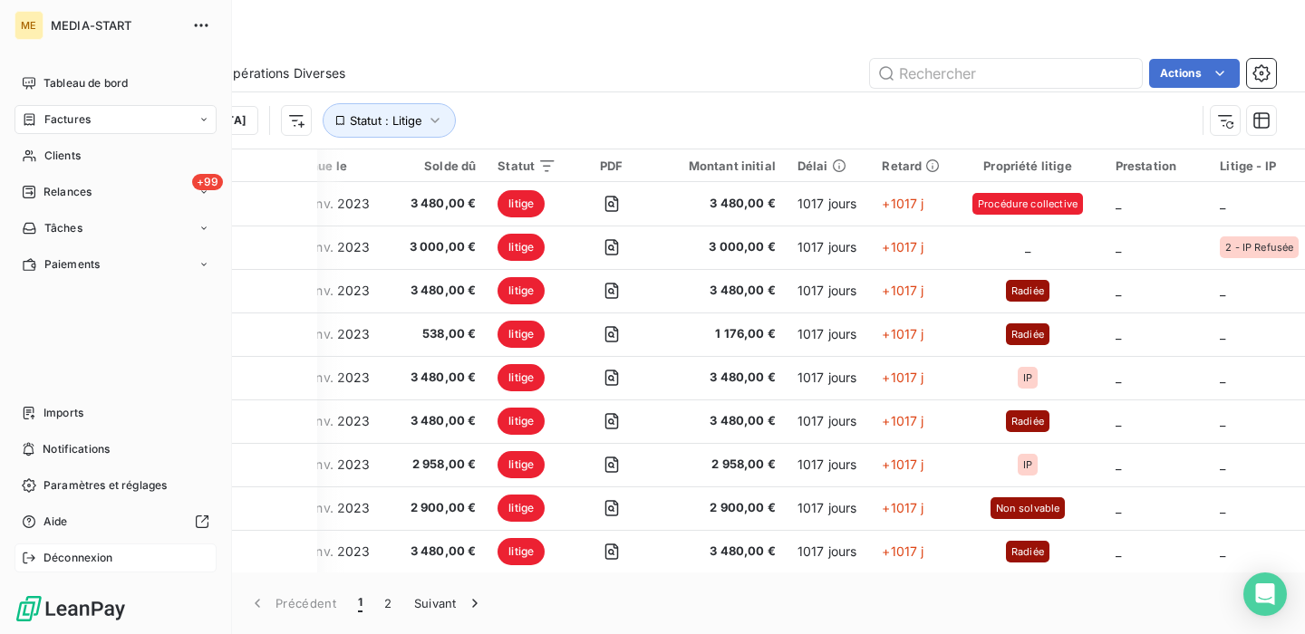
click at [53, 555] on span "Déconnexion" at bounding box center [78, 558] width 70 height 16
